Goal: Task Accomplishment & Management: Complete application form

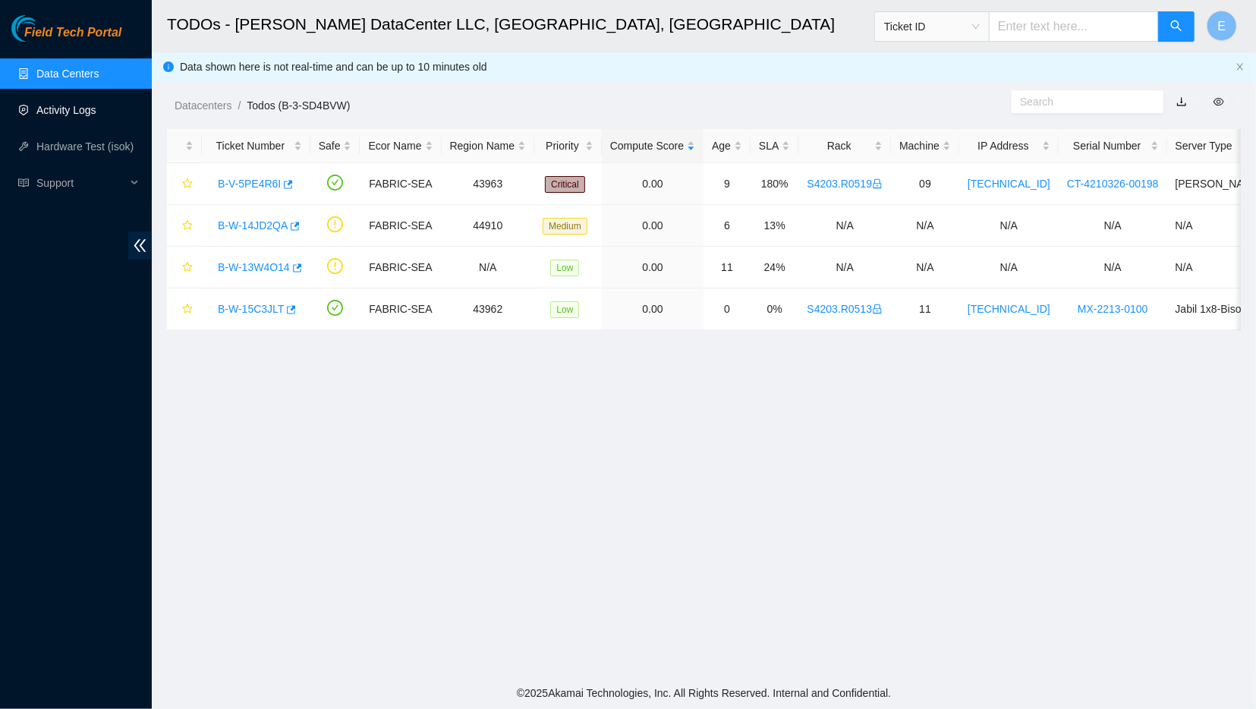
click at [96, 116] on link "Activity Logs" at bounding box center [66, 110] width 60 height 12
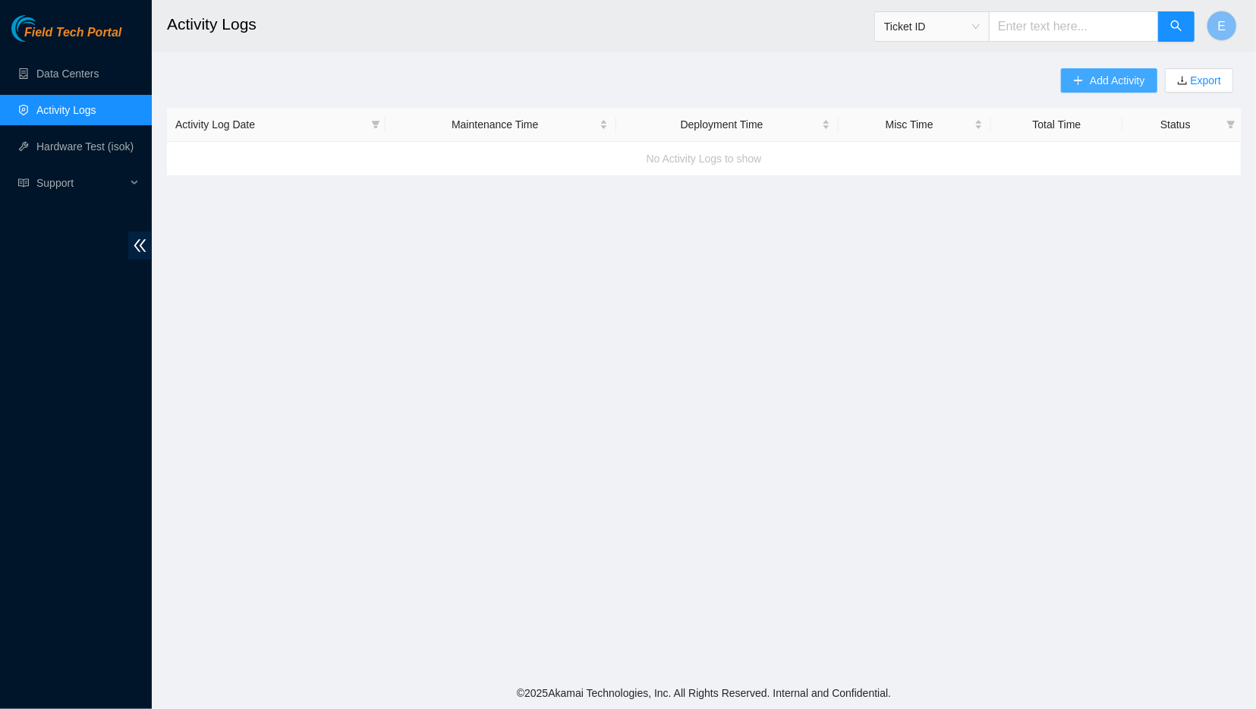
click at [1116, 74] on span "Add Activity" at bounding box center [1117, 80] width 55 height 17
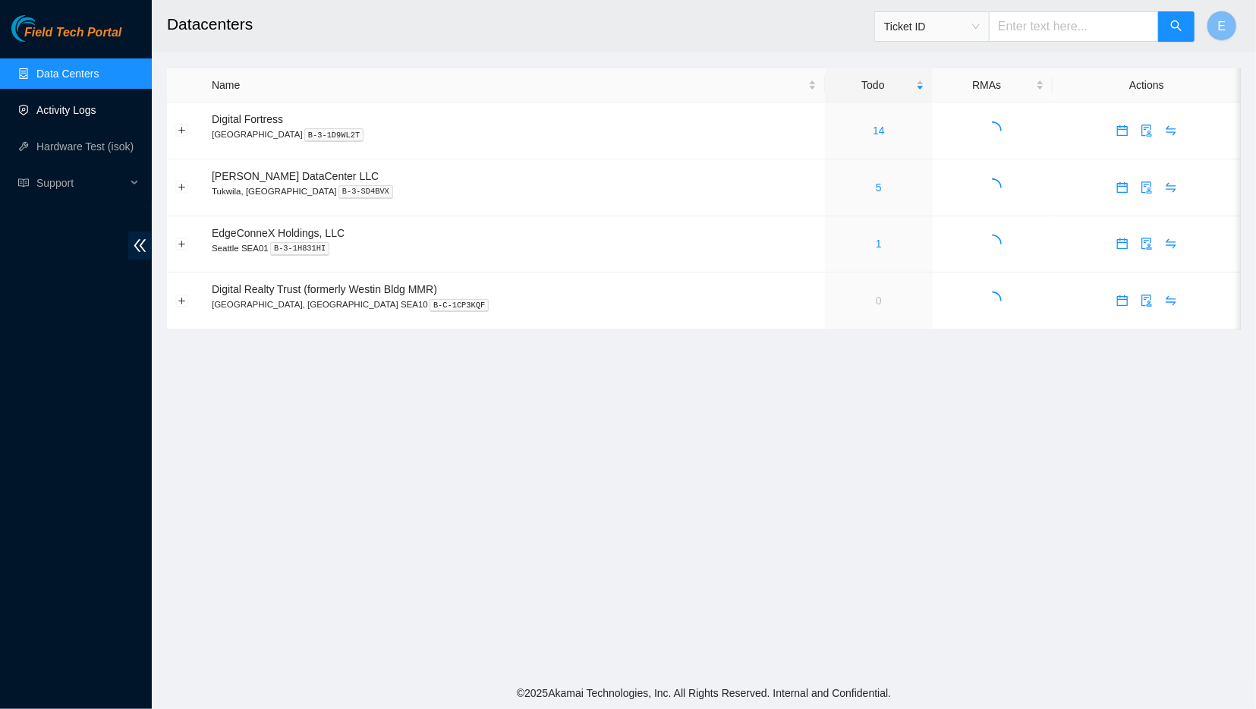
click at [96, 113] on link "Activity Logs" at bounding box center [66, 110] width 60 height 12
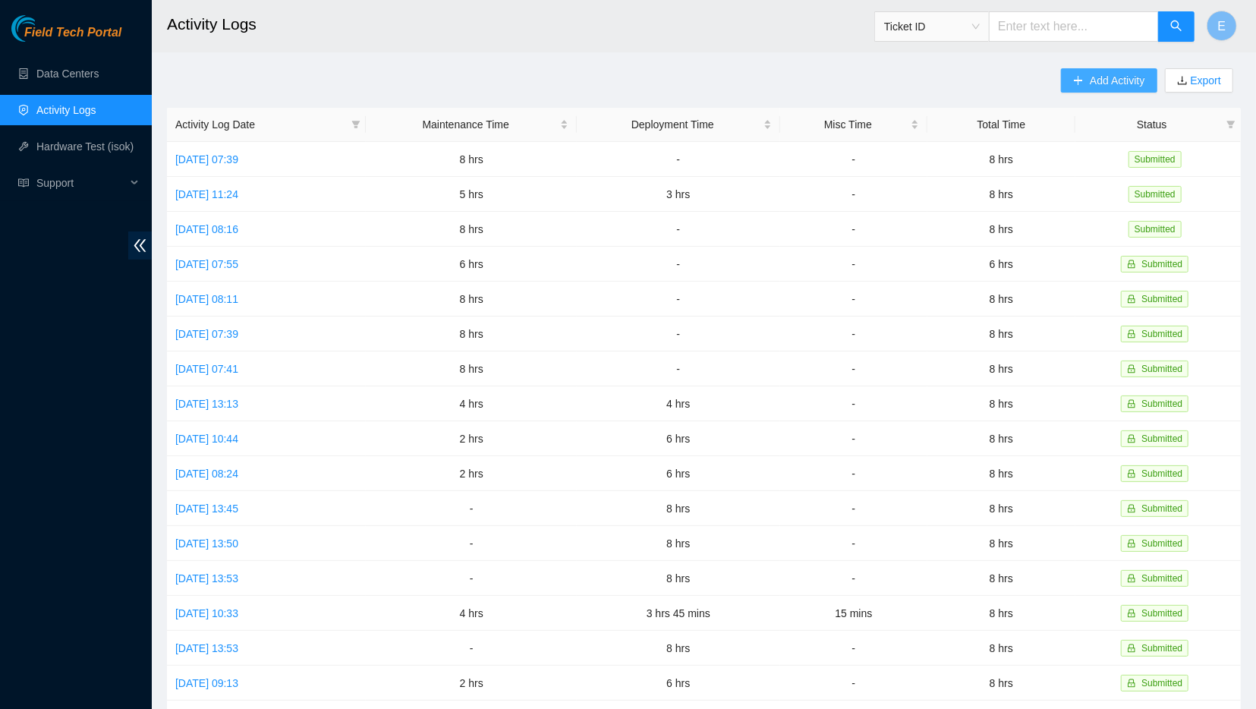
click at [1113, 80] on span "Add Activity" at bounding box center [1117, 80] width 55 height 17
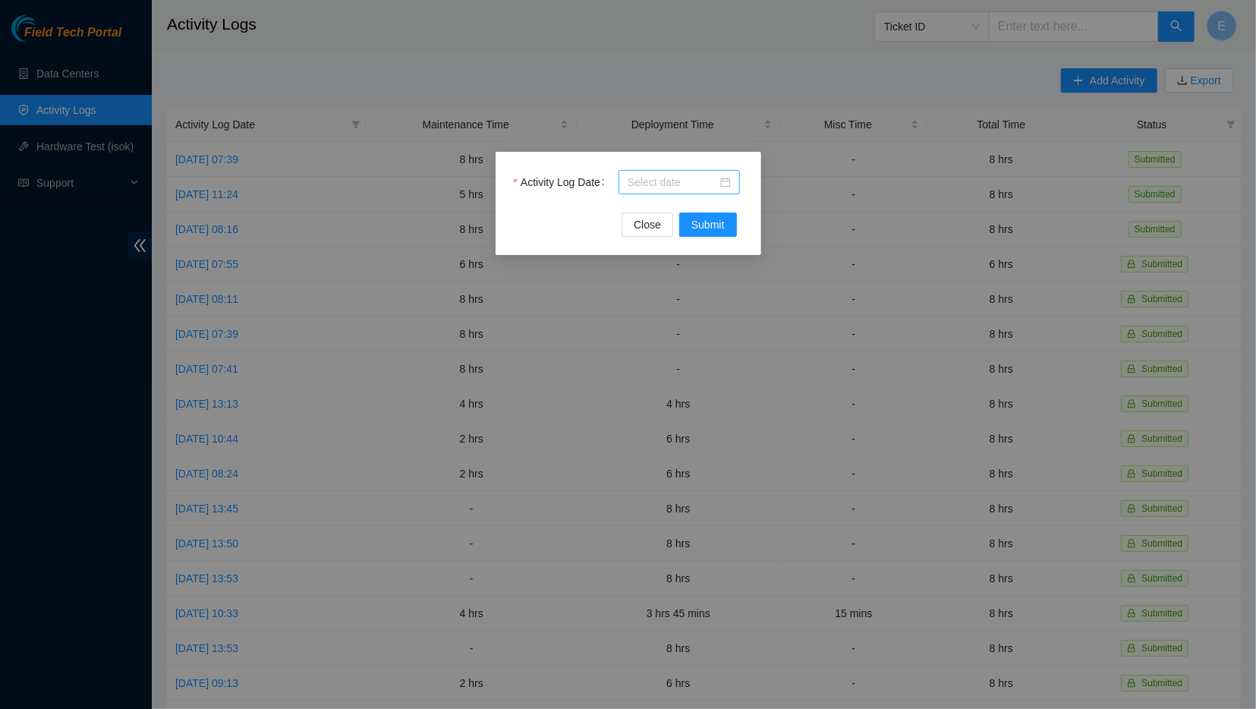
click at [670, 173] on div at bounding box center [678, 182] width 121 height 24
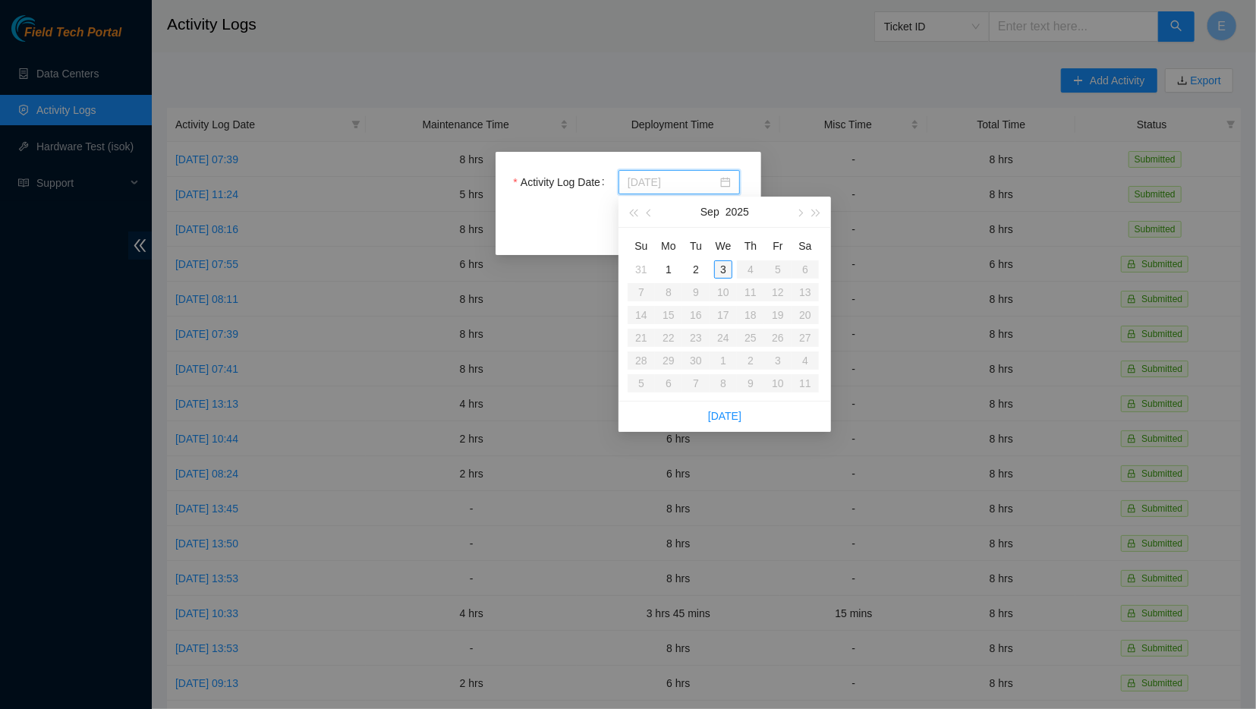
type input "2025-09-03"
click at [726, 269] on div "3" at bounding box center [723, 269] width 18 height 18
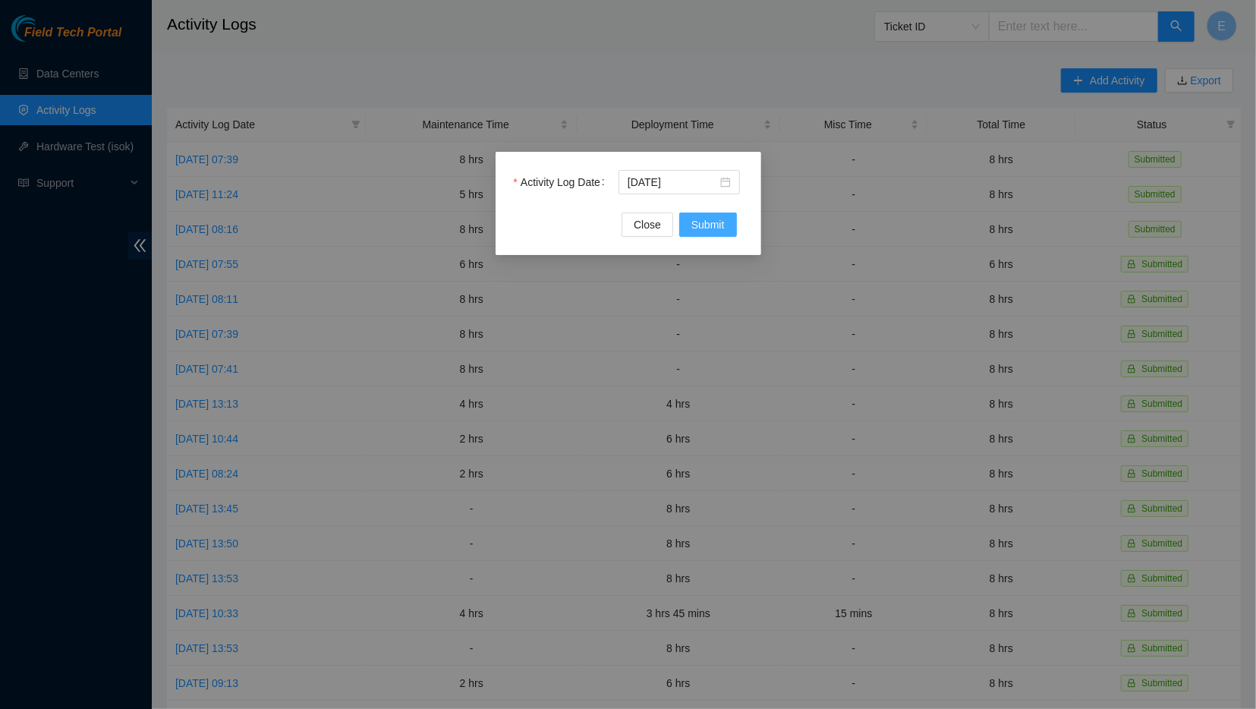
click at [699, 222] on span "Submit" at bounding box center [707, 224] width 33 height 17
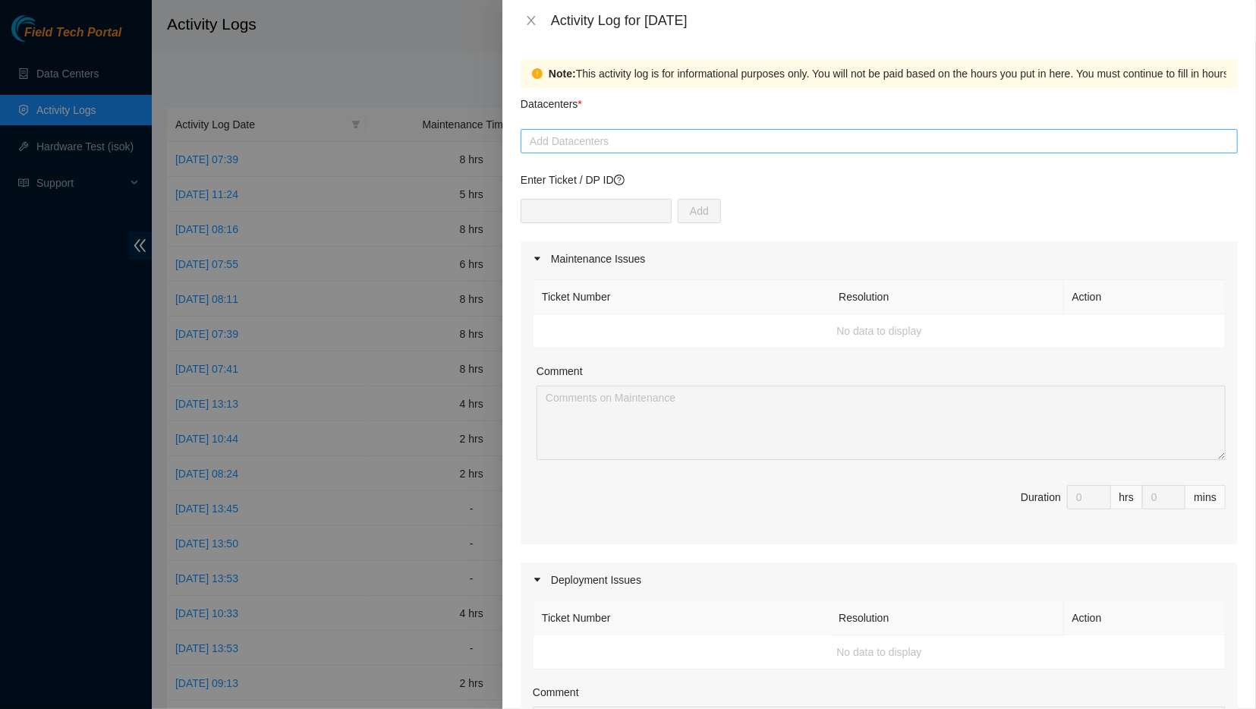
click at [662, 139] on div at bounding box center [878, 141] width 709 height 18
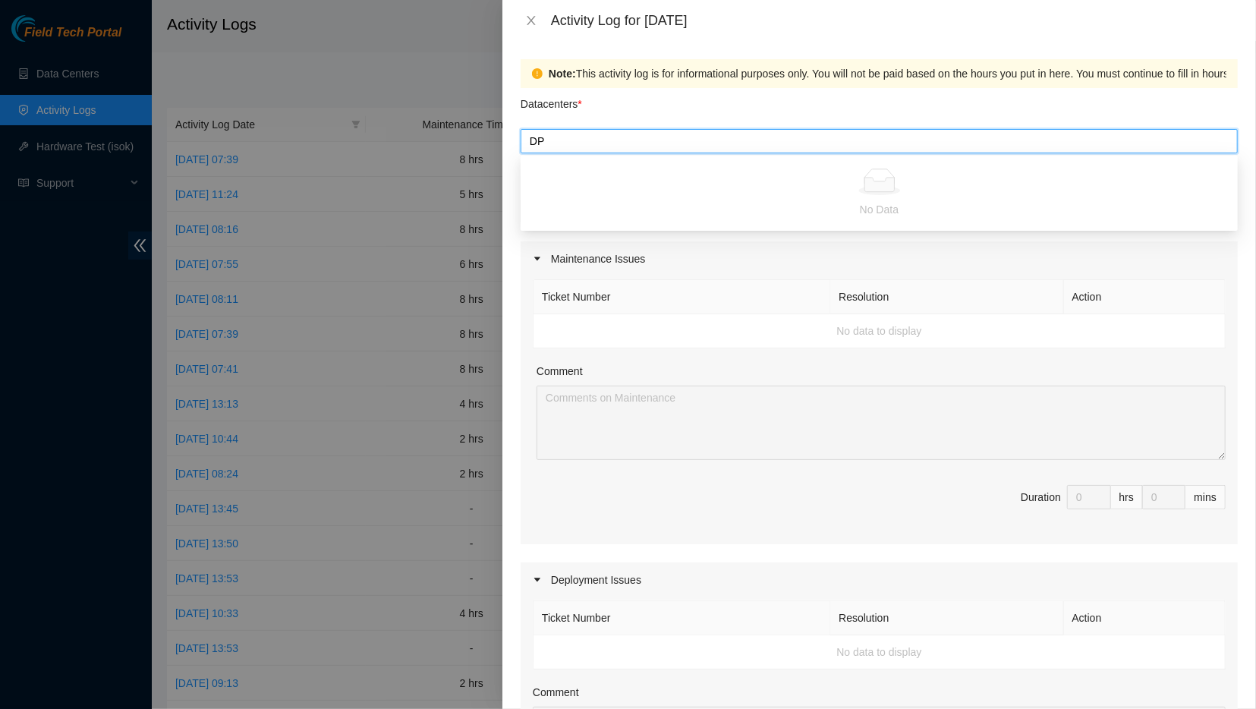
type input "D"
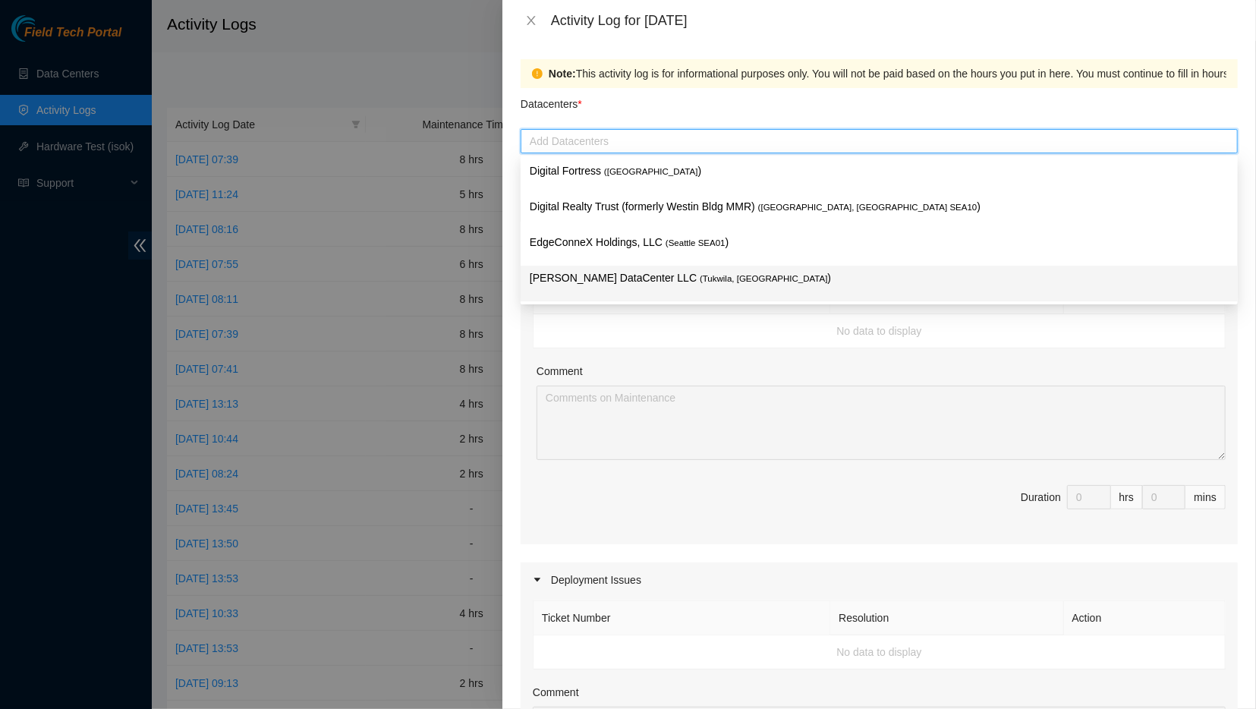
click at [700, 275] on span "( Tukwila, WA" at bounding box center [764, 278] width 128 height 9
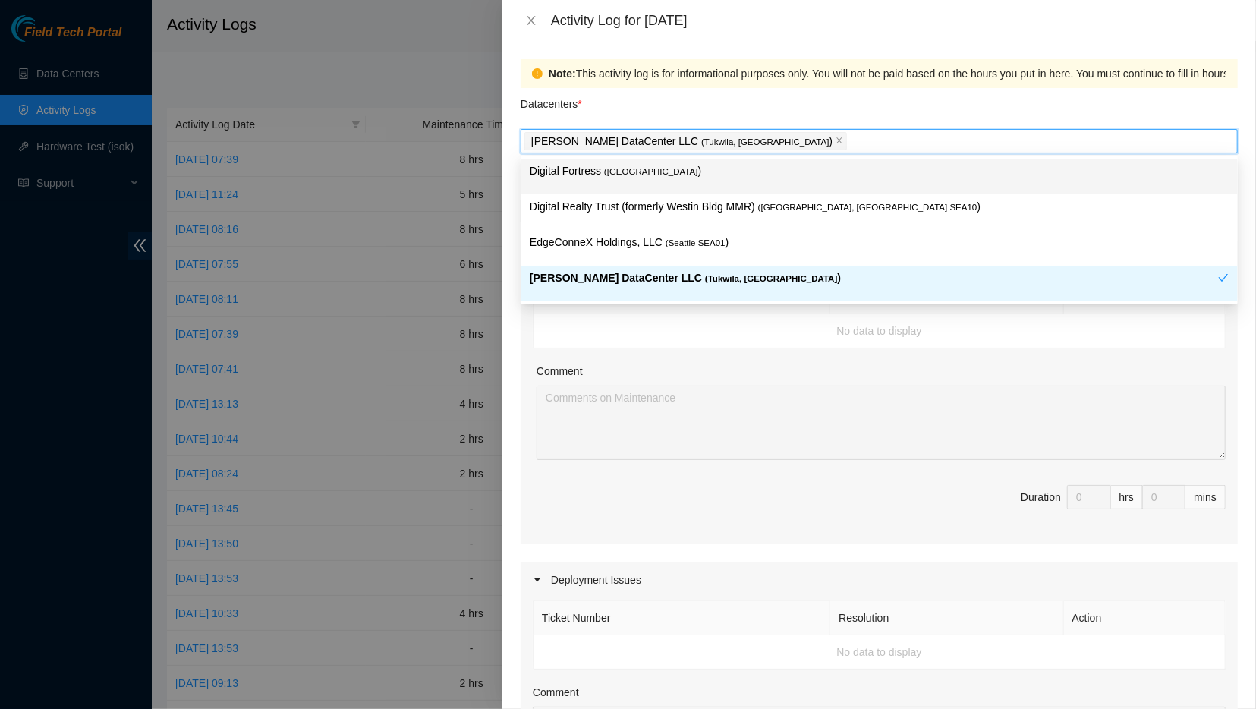
click at [786, 112] on div "Datacenters *" at bounding box center [879, 108] width 717 height 41
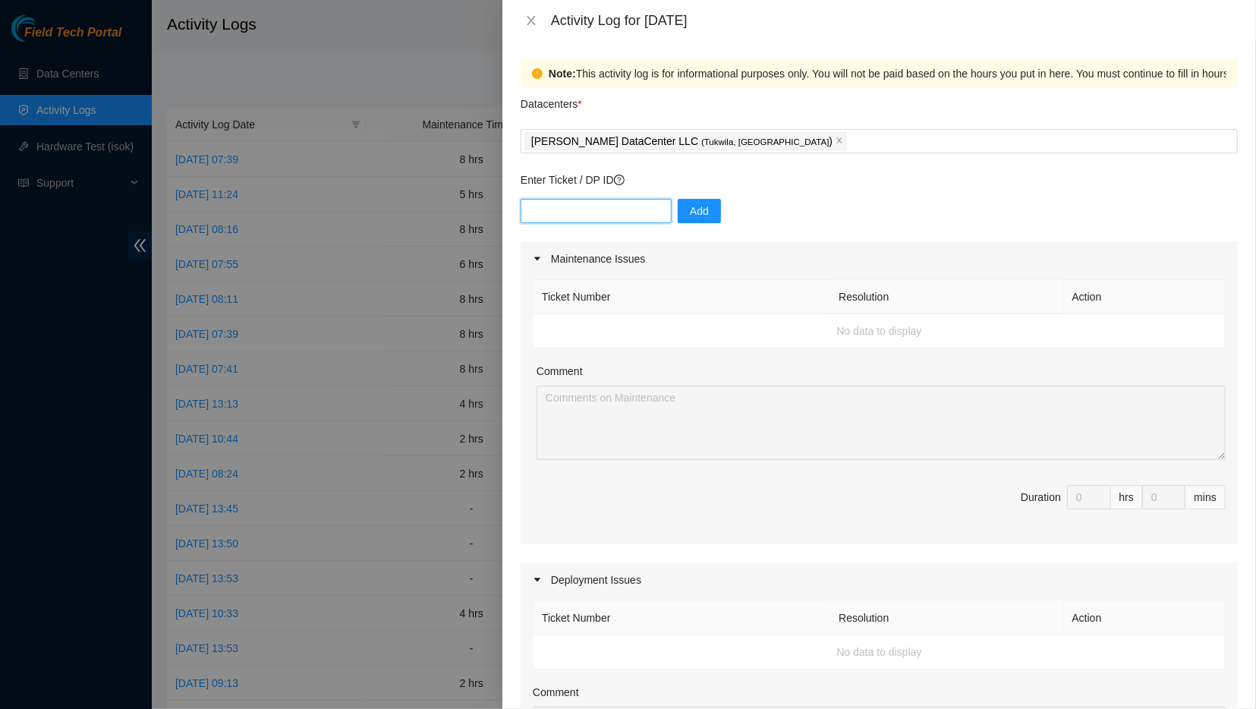
click at [644, 207] on input "text" at bounding box center [596, 211] width 151 height 24
click at [644, 207] on input "D" at bounding box center [596, 211] width 151 height 24
type input "DP84101"
click at [690, 209] on span "Add" at bounding box center [699, 211] width 19 height 17
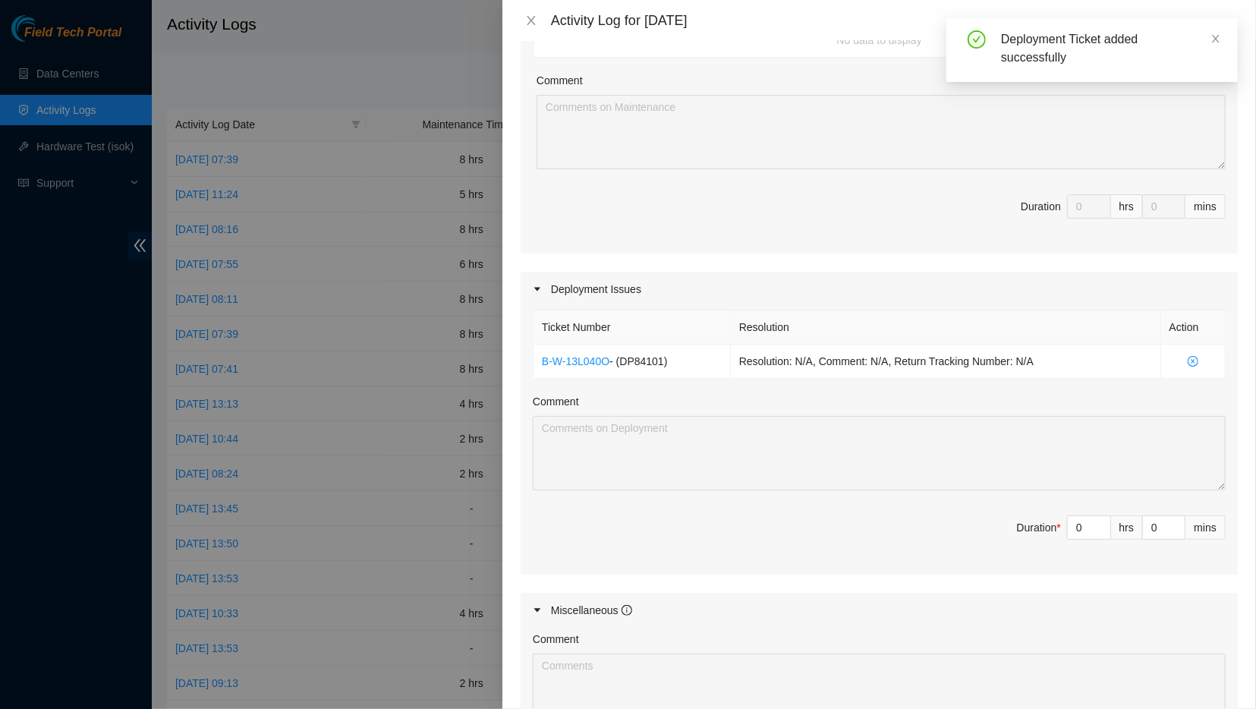
scroll to position [291, 0]
click at [1016, 392] on div "Comment" at bounding box center [879, 403] width 693 height 23
click at [1089, 521] on input "0" at bounding box center [1089, 526] width 42 height 23
type input "8"
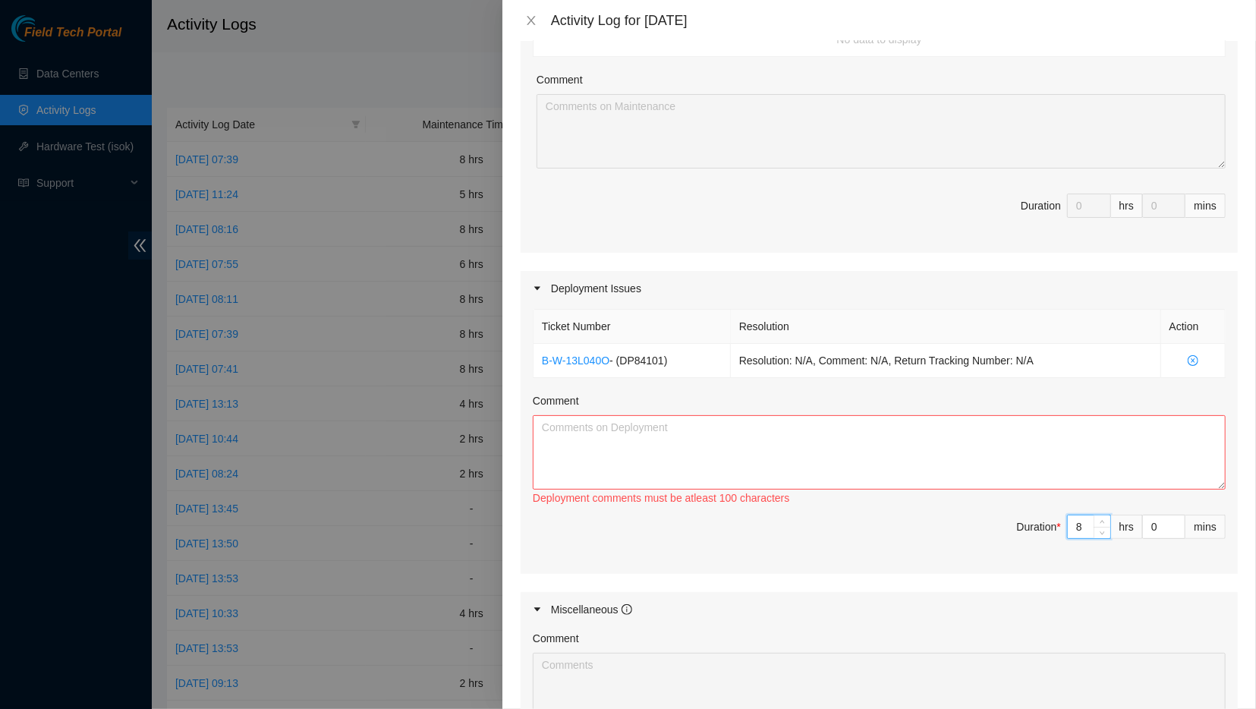
type input "8"
click at [984, 445] on textarea "Comment" at bounding box center [879, 452] width 693 height 74
paste textarea "Activity Log 9/3/2025 ---------------------------------------------- Cleaned SD…"
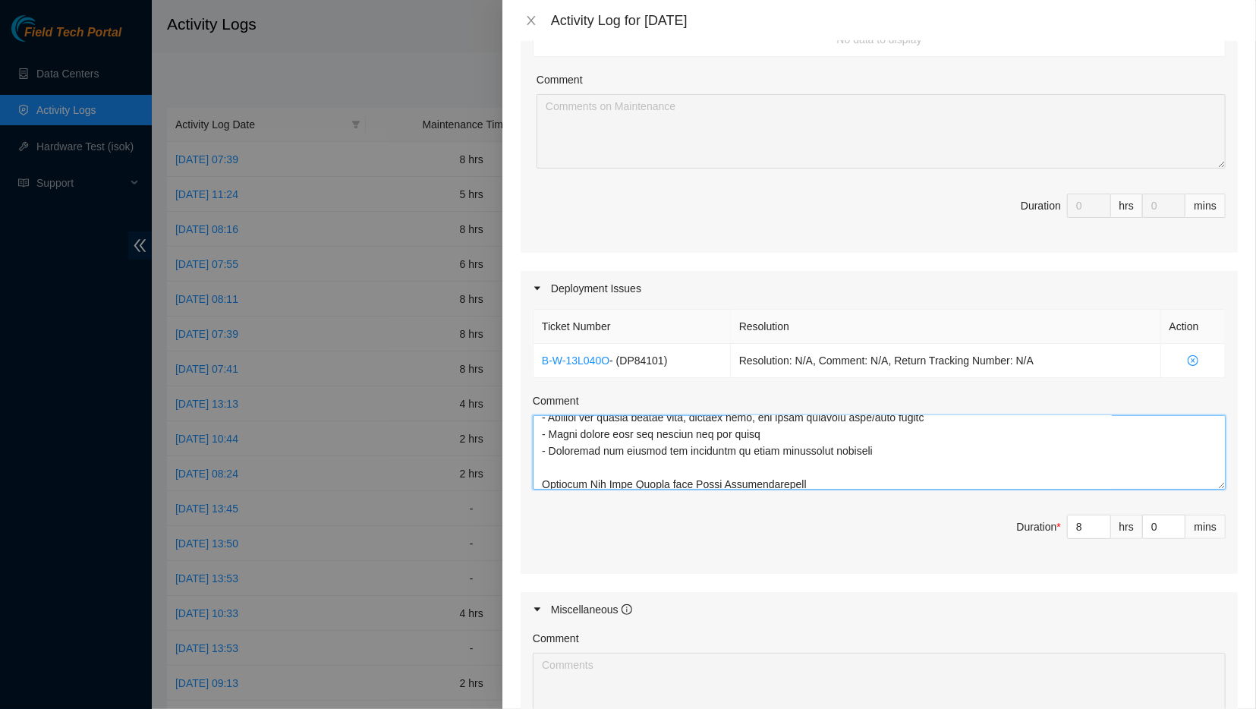
scroll to position [176, 0]
click at [848, 446] on textarea "Comment" at bounding box center [879, 452] width 693 height 74
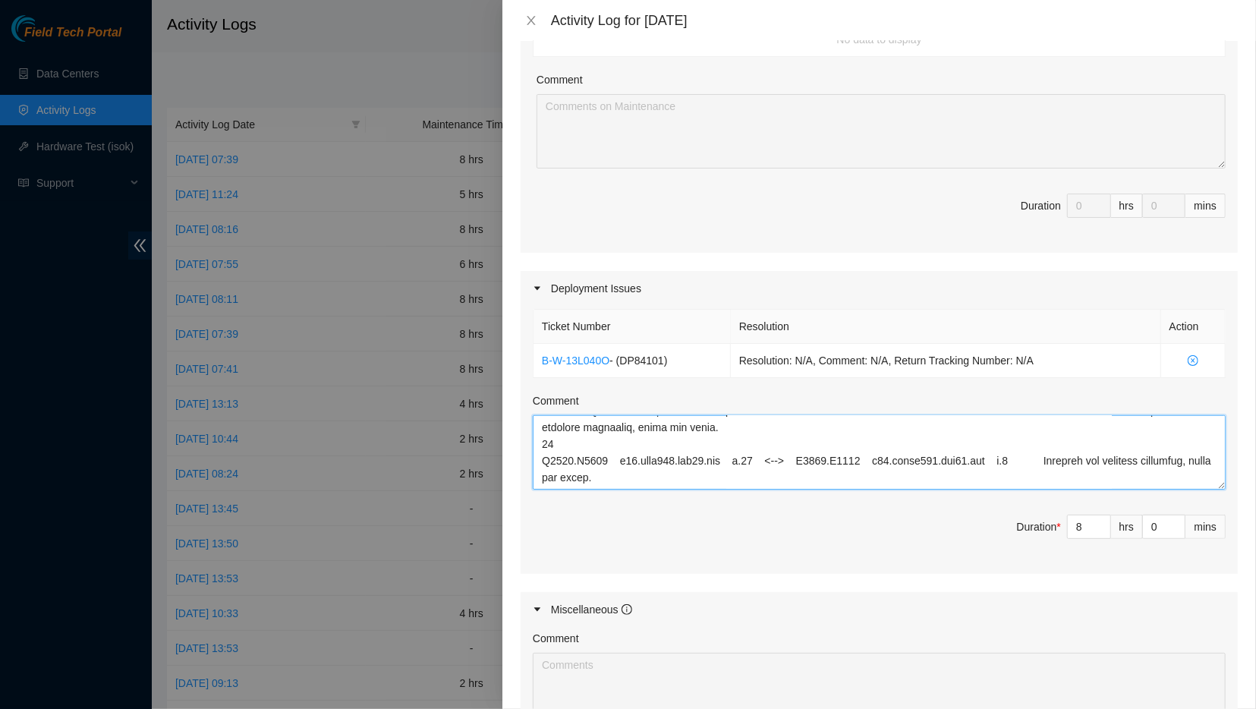
scroll to position [547, 0]
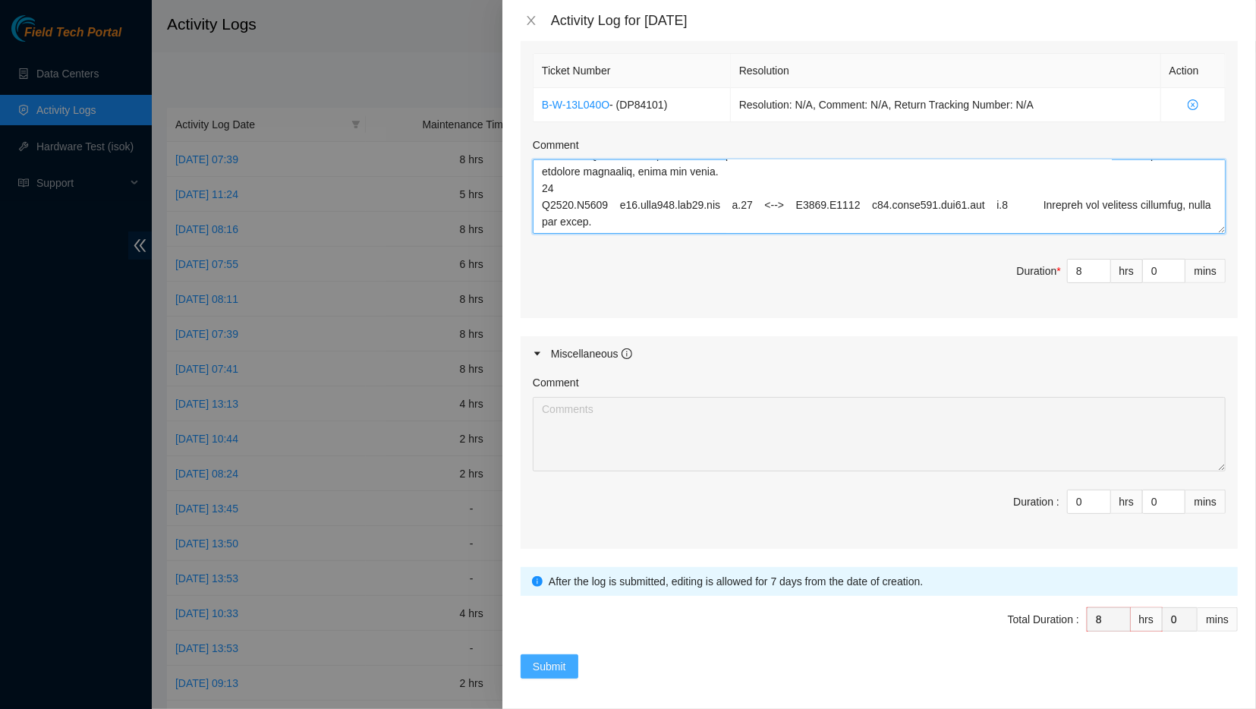
type textarea "Activity Log 9/3/2025 ---------------------------------------------- Cleaned SD…"
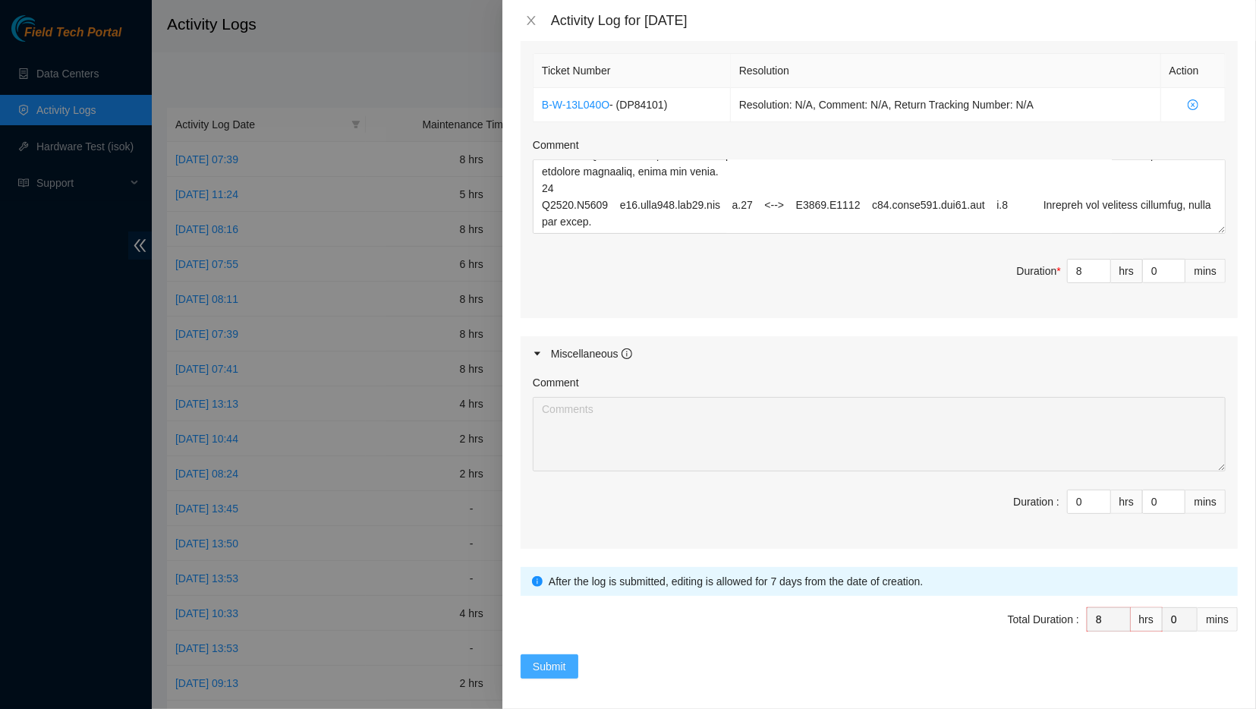
click at [550, 658] on span "Submit" at bounding box center [549, 666] width 33 height 17
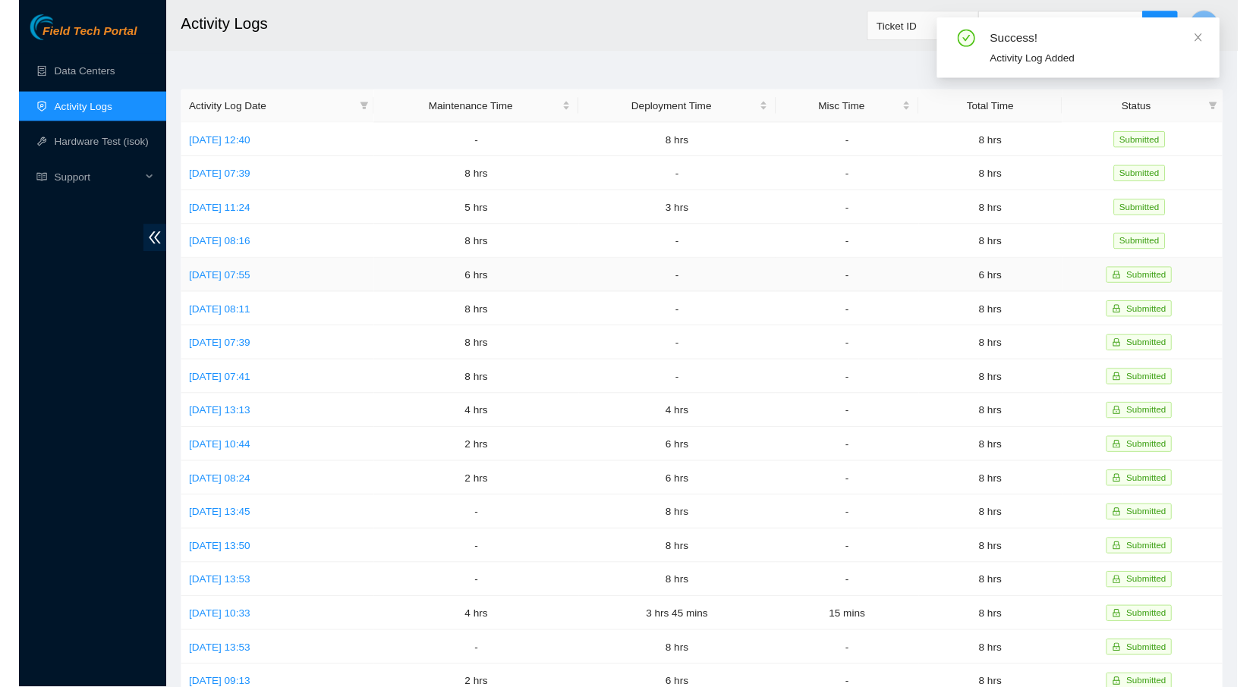
scroll to position [17, 0]
